Goal: Information Seeking & Learning: Learn about a topic

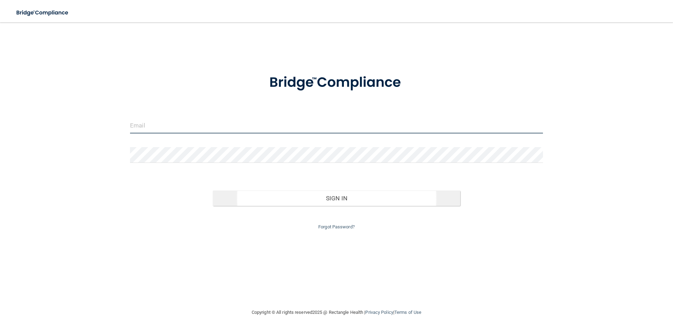
type input "[PERSON_NAME][EMAIL_ADDRESS][DOMAIN_NAME]"
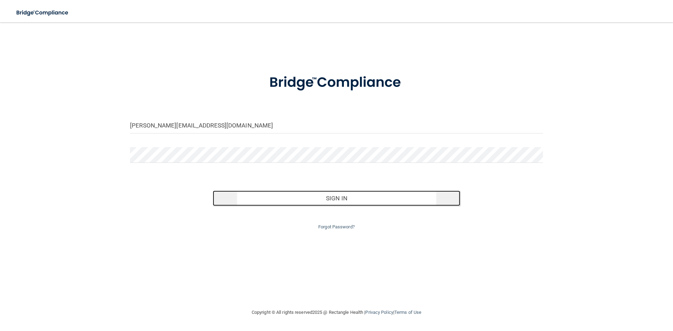
click at [334, 201] on button "Sign In" at bounding box center [337, 198] width 248 height 15
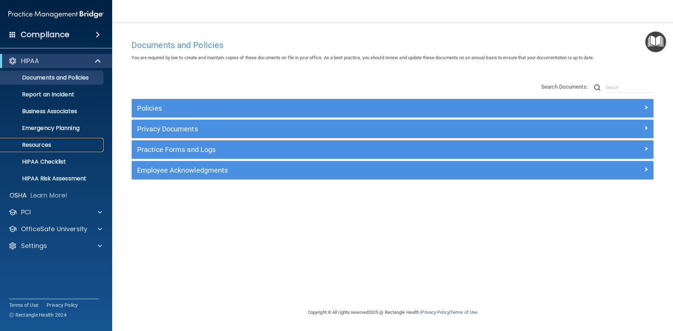
click at [50, 145] on p "Resources" at bounding box center [53, 145] width 96 height 7
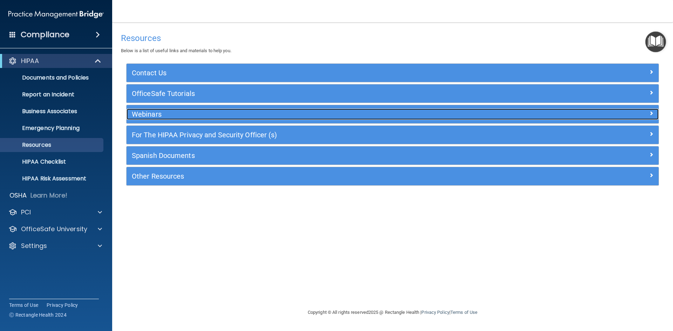
click at [190, 117] on h5 "Webinars" at bounding box center [326, 114] width 389 height 8
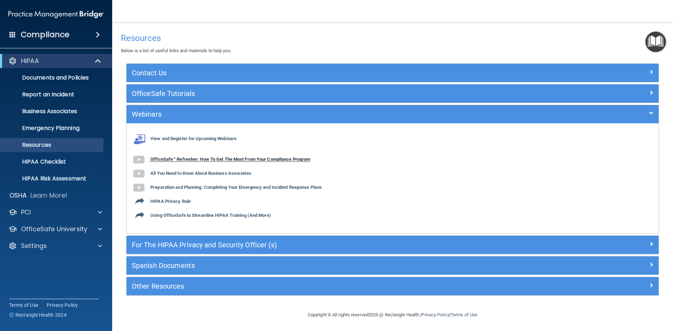
click at [193, 161] on b "OfficeSafe™ Refresher: How To Get The Most From Your Compliance Program" at bounding box center [230, 159] width 160 height 5
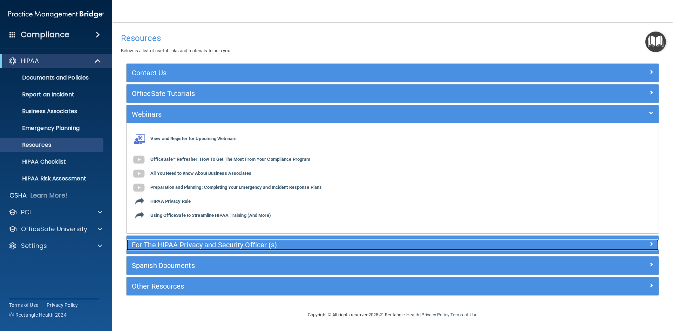
click at [186, 249] on div "For The HIPAA Privacy and Security Officer (s)" at bounding box center [326, 245] width 399 height 11
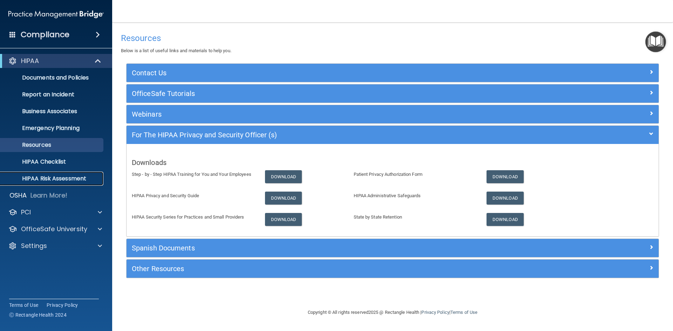
click at [55, 179] on p "HIPAA Risk Assessment" at bounding box center [53, 178] width 96 height 7
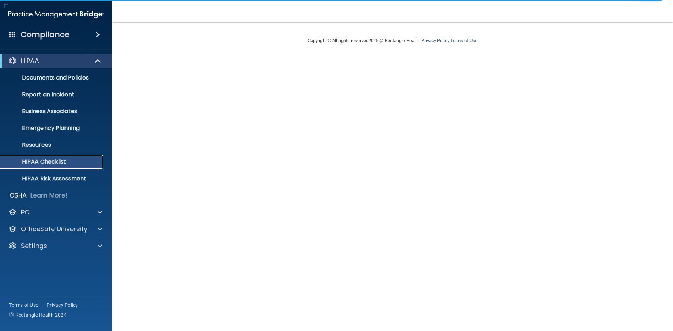
click at [53, 161] on p "HIPAA Checklist" at bounding box center [53, 162] width 96 height 7
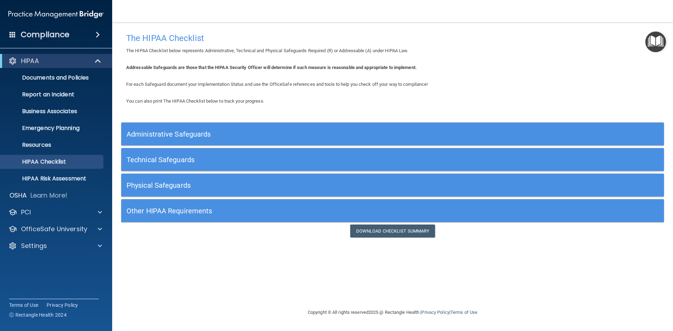
click at [187, 136] on h5 "Administrative Safeguards" at bounding box center [325, 134] width 397 height 8
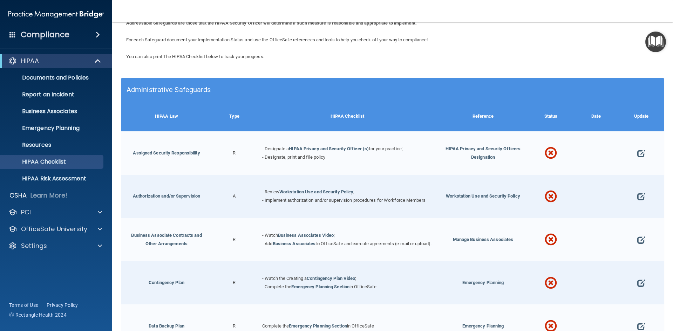
scroll to position [35, 0]
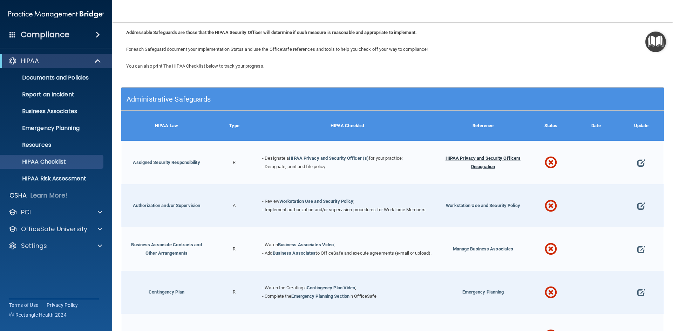
click at [452, 157] on span "HIPAA Privacy and Security Officers Designation" at bounding box center [483, 163] width 75 height 14
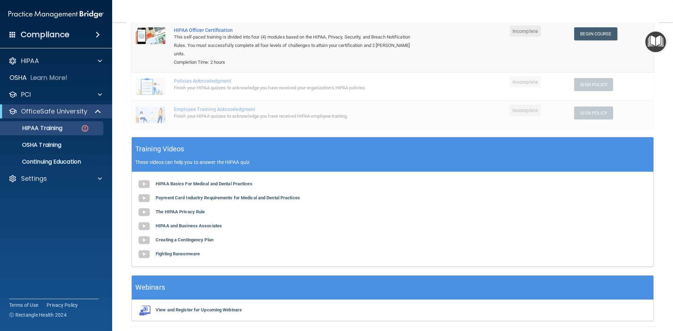
scroll to position [117, 0]
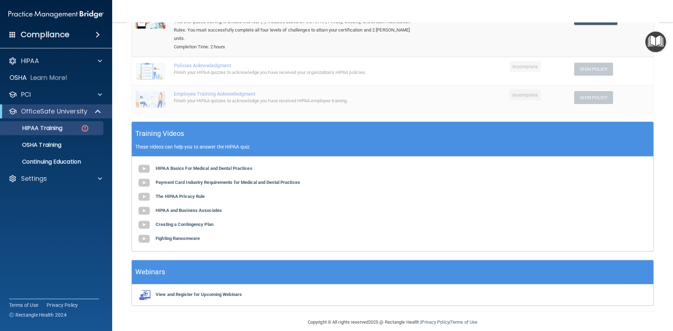
click at [218, 290] on div "View and Register for Upcoming Webinars" at bounding box center [393, 295] width 522 height 21
click at [219, 292] on b "View and Register for Upcoming Webinars" at bounding box center [199, 294] width 86 height 5
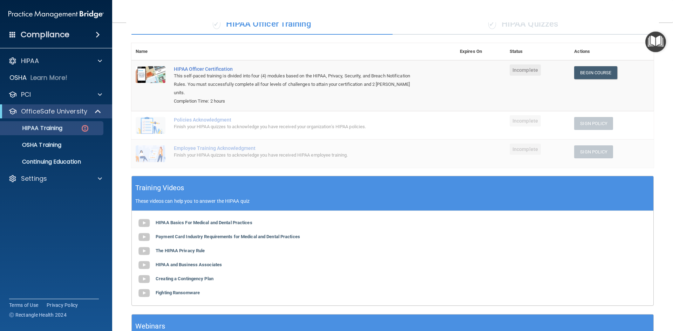
scroll to position [0, 0]
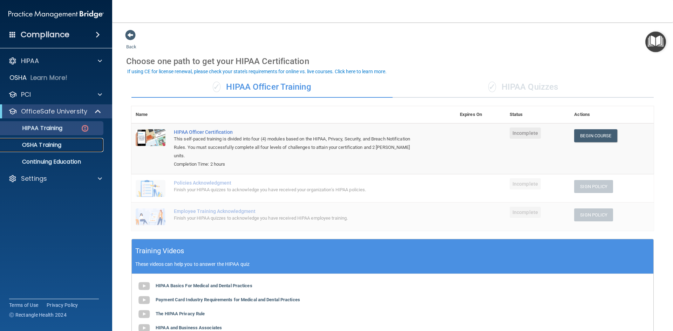
click at [46, 144] on p "OSHA Training" at bounding box center [33, 145] width 57 height 7
click at [49, 34] on h4 "Compliance" at bounding box center [45, 35] width 49 height 10
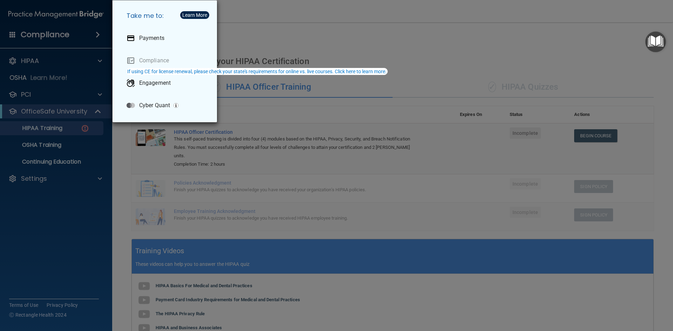
click at [190, 17] on div "Learn More" at bounding box center [194, 15] width 25 height 5
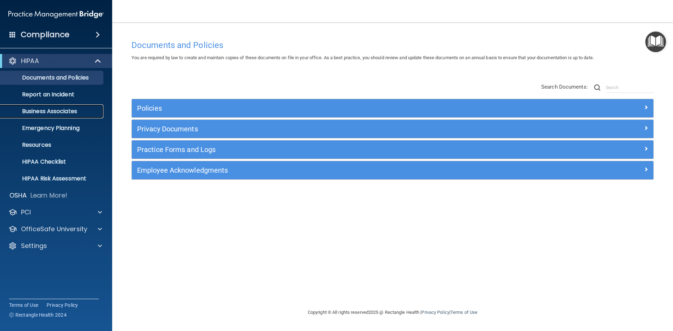
click at [62, 113] on p "Business Associates" at bounding box center [53, 111] width 96 height 7
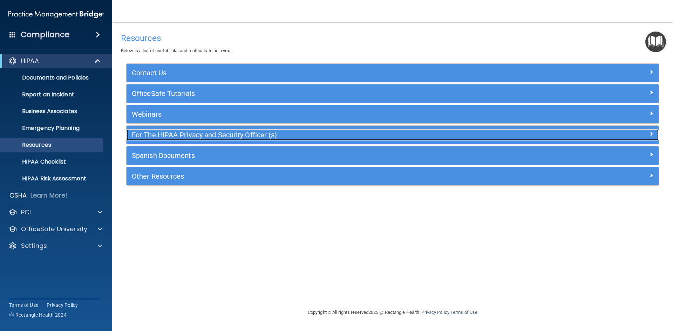
click at [179, 134] on h5 "For The HIPAA Privacy and Security Officer (s)" at bounding box center [326, 135] width 389 height 8
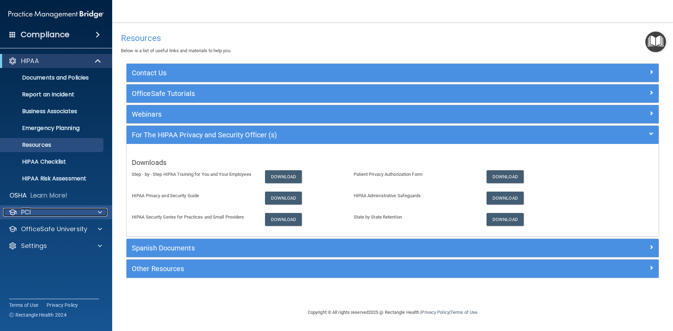
click at [34, 210] on div "PCI" at bounding box center [46, 212] width 87 height 8
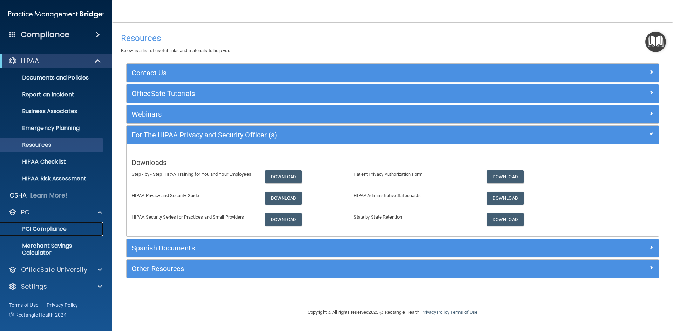
click at [38, 226] on p "PCI Compliance" at bounding box center [53, 229] width 96 height 7
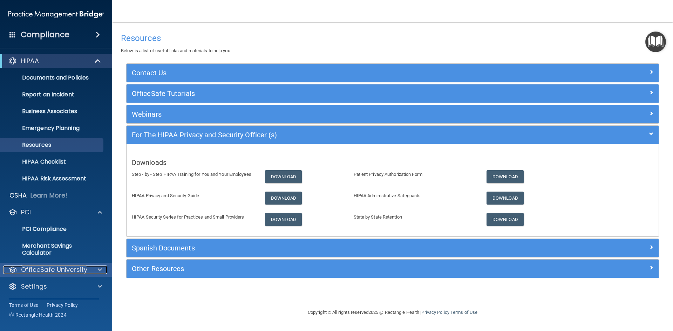
click at [68, 270] on p "OfficeSafe University" at bounding box center [54, 270] width 66 height 8
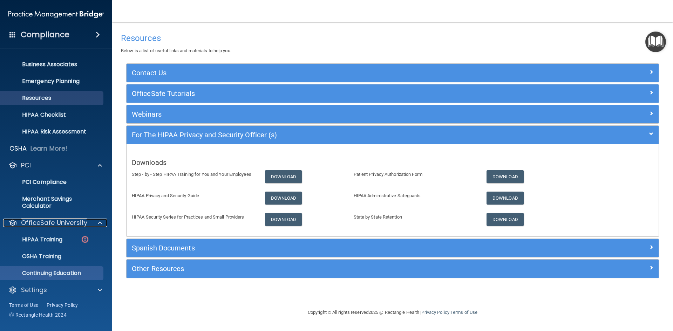
scroll to position [51, 0]
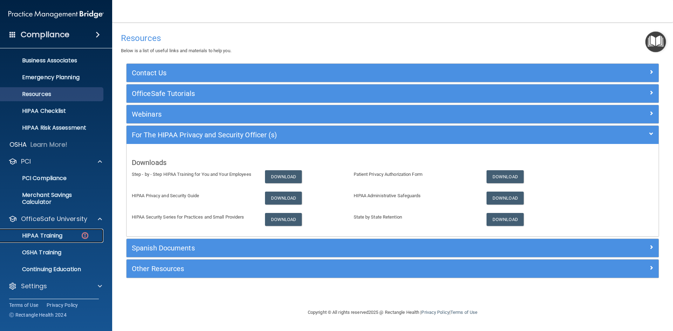
click at [51, 239] on p "HIPAA Training" at bounding box center [34, 236] width 58 height 7
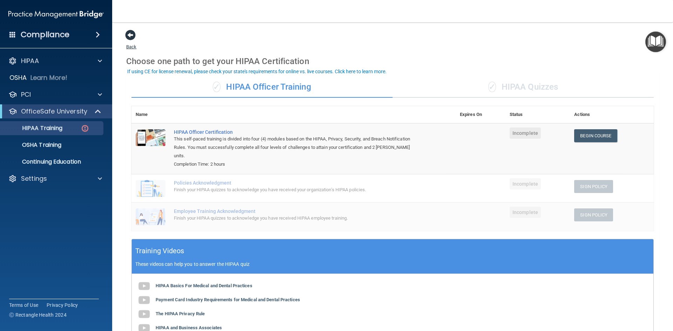
click at [134, 36] on span at bounding box center [130, 35] width 11 height 11
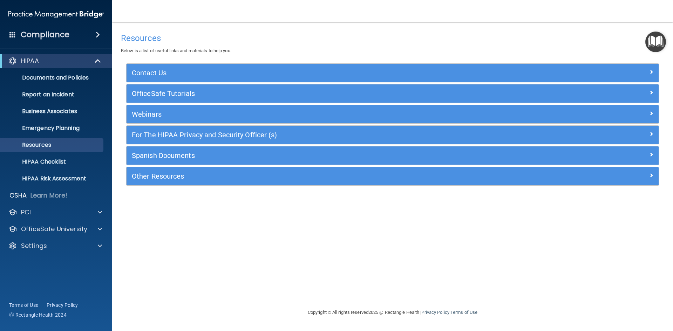
click at [658, 43] on img "Open Resource Center" at bounding box center [656, 42] width 21 height 21
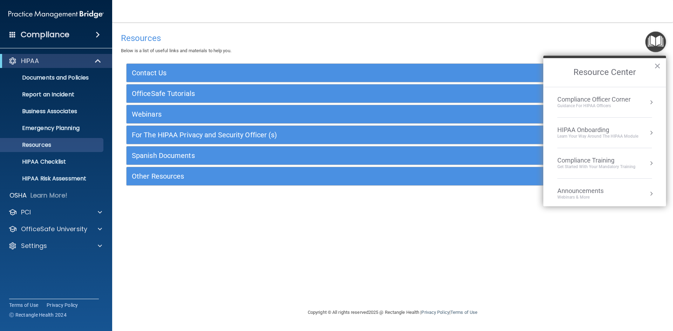
click at [603, 136] on div "Learn Your Way around the HIPAA module" at bounding box center [598, 137] width 81 height 6
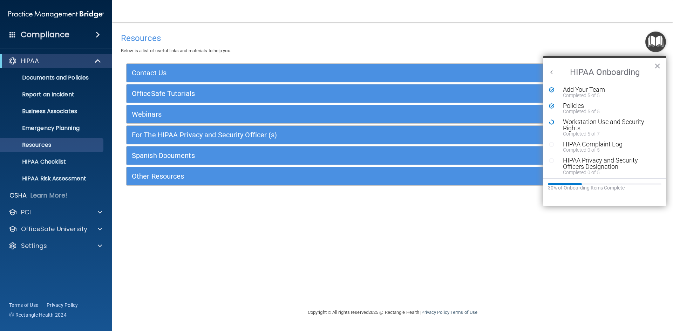
scroll to position [28, 0]
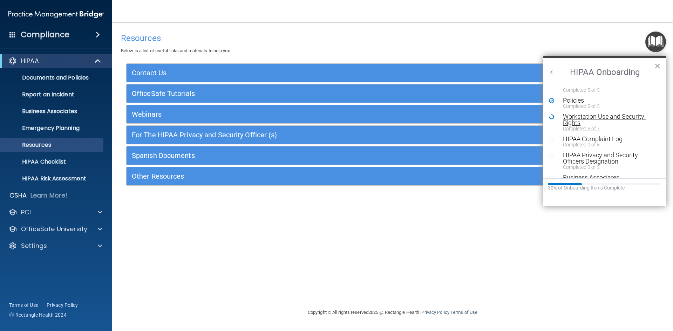
click at [572, 118] on div "Workstation Use and Security Rights" at bounding box center [607, 120] width 89 height 13
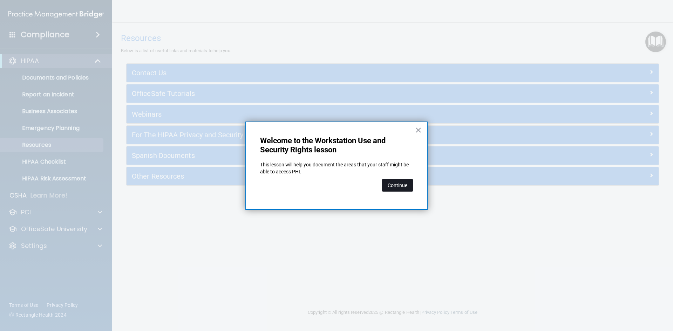
click at [398, 184] on button "Continue" at bounding box center [397, 185] width 31 height 13
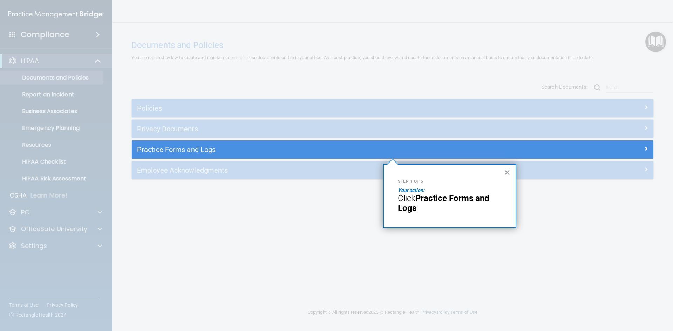
click at [475, 215] on div "Step 1 of 5 Your action: Click Practice Forms and Logs ×" at bounding box center [449, 196] width 133 height 64
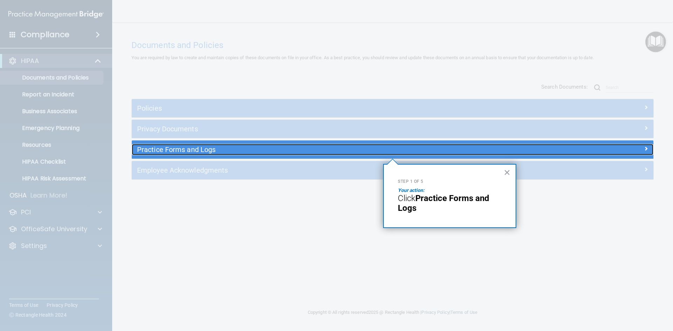
click at [168, 148] on h5 "Practice Forms and Logs" at bounding box center [327, 150] width 381 height 8
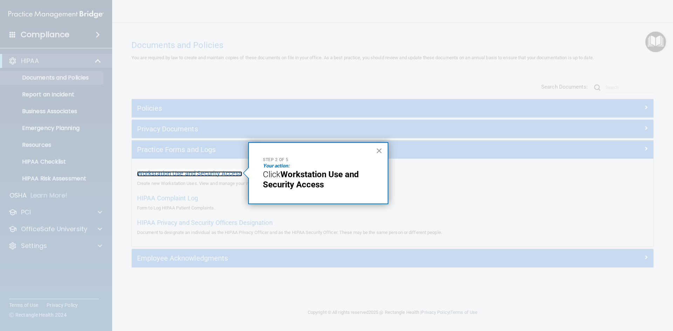
click at [212, 176] on span "Workstation Use and Security Access" at bounding box center [189, 173] width 105 height 7
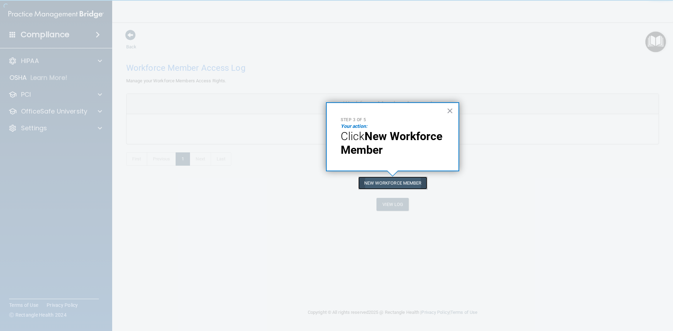
click at [408, 186] on button "New Workforce Member" at bounding box center [392, 183] width 69 height 13
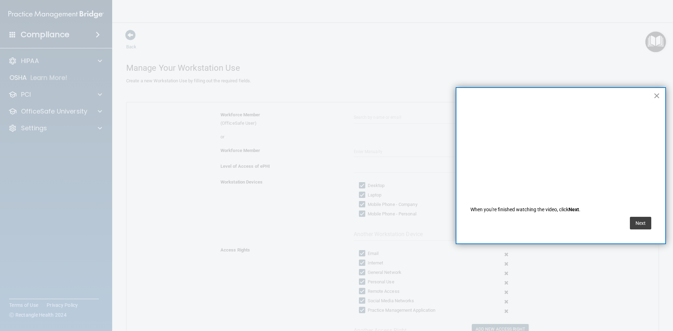
click at [660, 96] on button "×" at bounding box center [657, 95] width 7 height 11
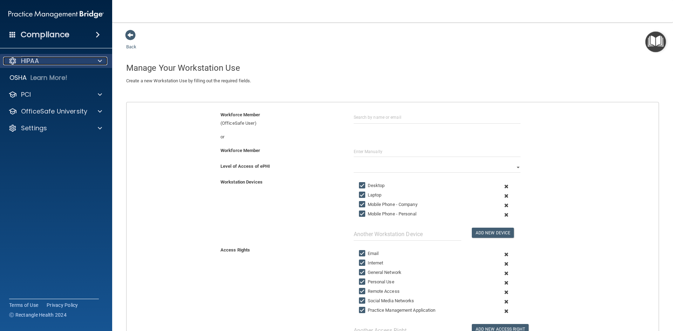
click at [47, 62] on div "HIPAA" at bounding box center [46, 61] width 87 height 8
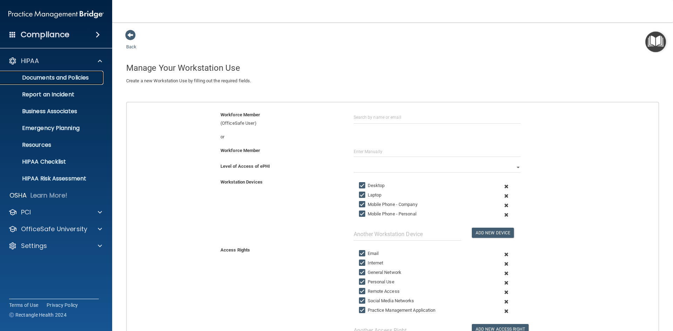
click at [48, 74] on p "Documents and Policies" at bounding box center [53, 77] width 96 height 7
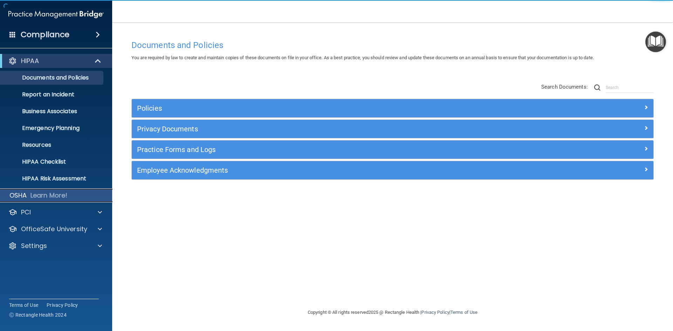
click at [48, 196] on p "Learn More!" at bounding box center [49, 195] width 37 height 8
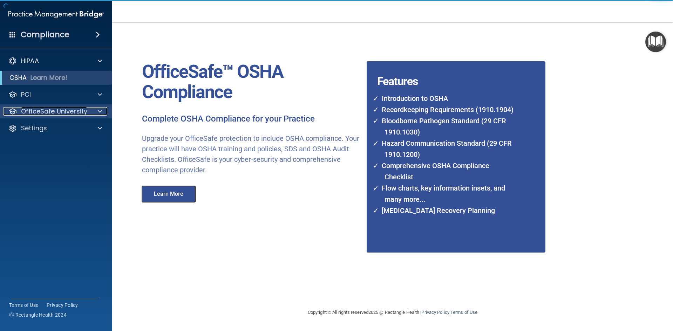
click at [92, 113] on div at bounding box center [99, 111] width 18 height 8
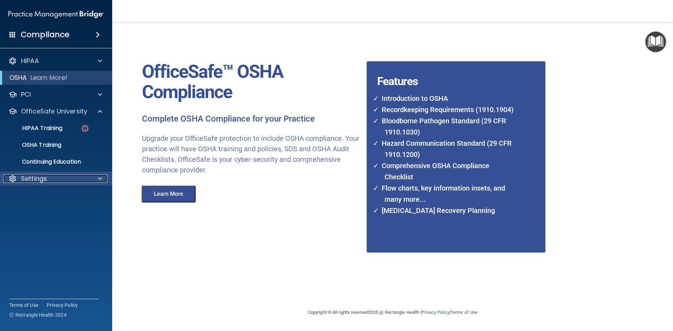
click at [42, 175] on p "Settings" at bounding box center [34, 179] width 26 height 8
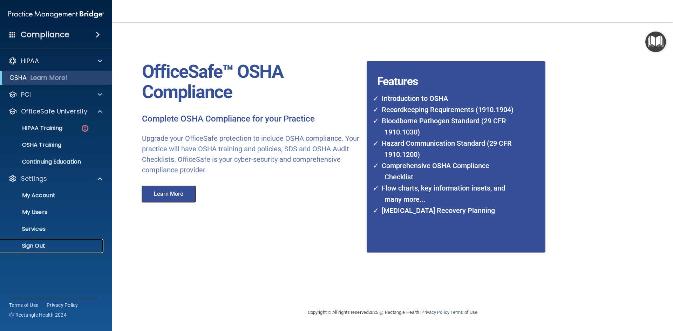
click at [30, 244] on p "Sign Out" at bounding box center [53, 246] width 96 height 7
